Goal: Navigation & Orientation: Find specific page/section

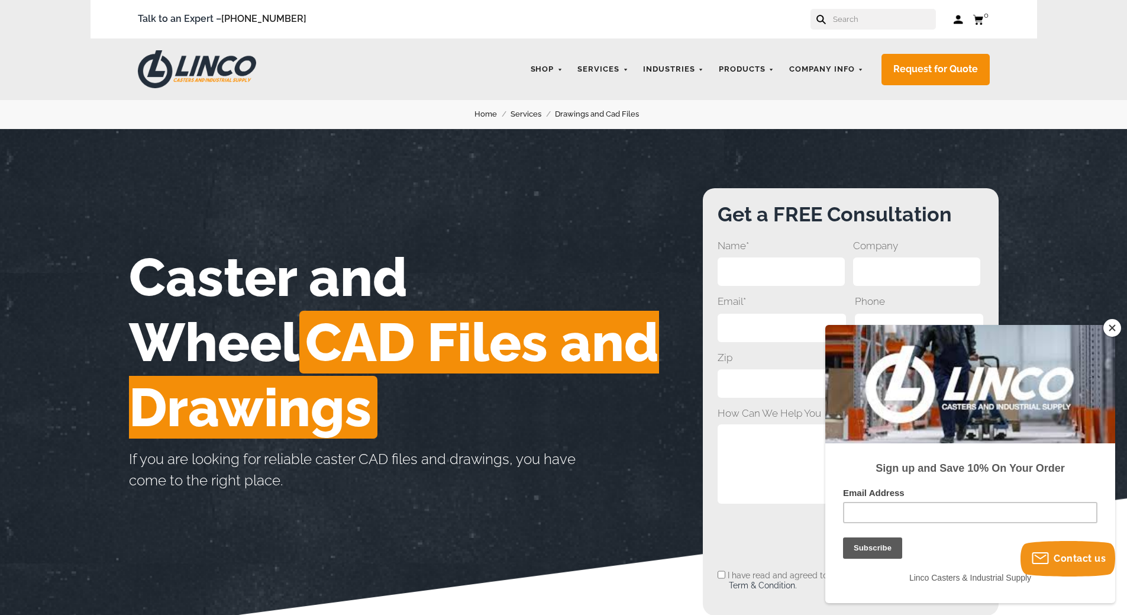
click at [1112, 327] on button "Close" at bounding box center [1112, 328] width 18 height 18
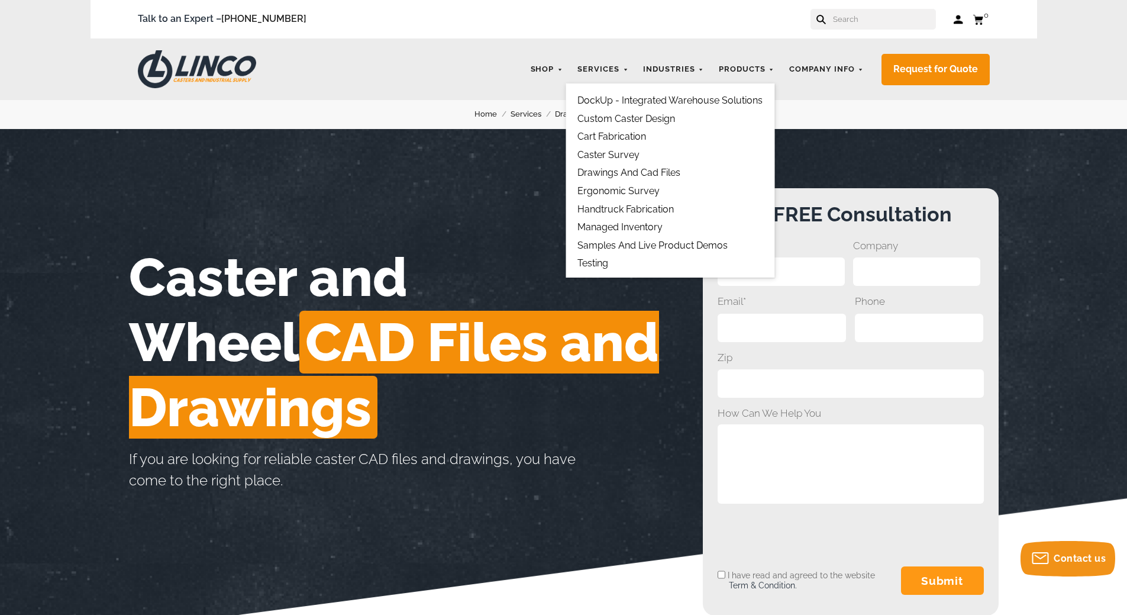
click at [622, 173] on link "Drawings and Cad Files" at bounding box center [628, 172] width 103 height 11
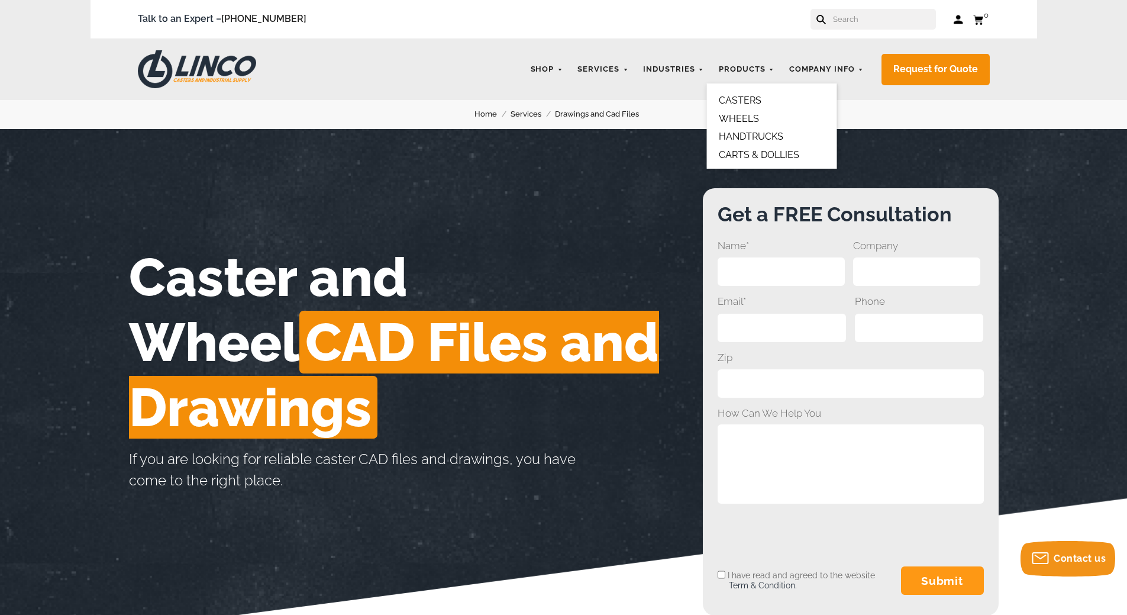
click at [749, 119] on link "WHEELS" at bounding box center [739, 118] width 40 height 11
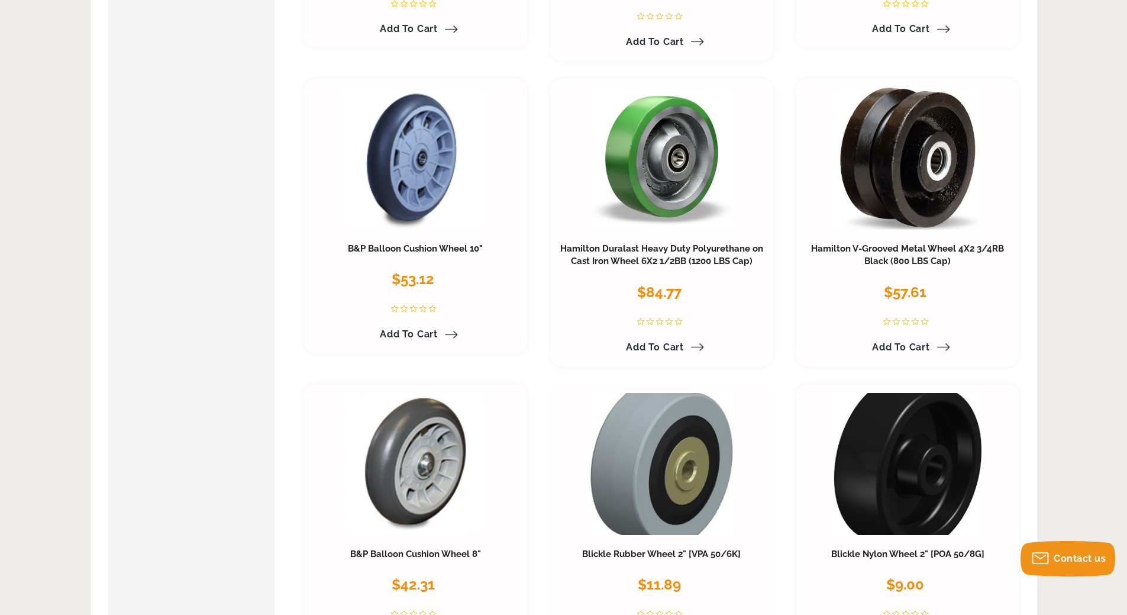
scroll to position [1183, 0]
